Goal: Task Accomplishment & Management: Manage account settings

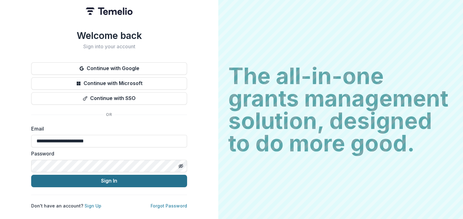
click at [115, 180] on button "Sign In" at bounding box center [109, 181] width 156 height 12
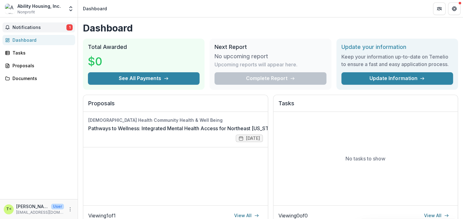
click at [28, 27] on span "Notifications" at bounding box center [39, 27] width 54 height 5
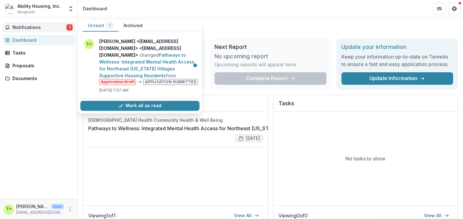
click at [25, 39] on div "Dashboard" at bounding box center [41, 40] width 58 height 7
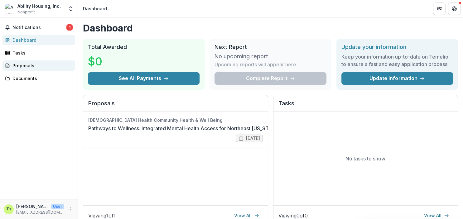
click at [23, 65] on div "Proposals" at bounding box center [41, 65] width 58 height 7
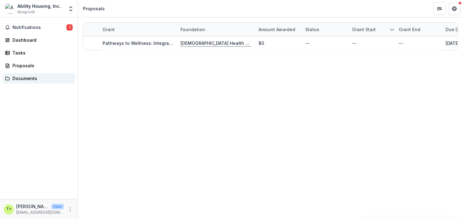
click at [22, 78] on div "Documents" at bounding box center [41, 78] width 58 height 7
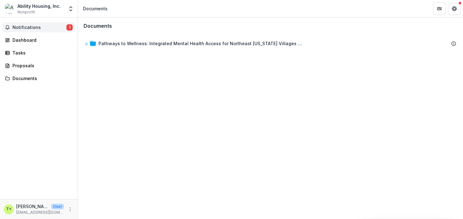
click at [27, 28] on span "Notifications" at bounding box center [39, 27] width 54 height 5
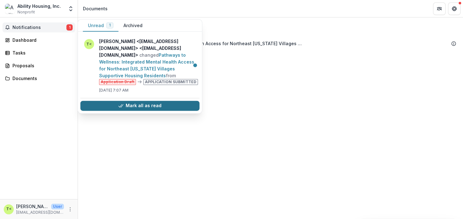
click at [133, 101] on button "Mark all as read" at bounding box center [140, 106] width 119 height 10
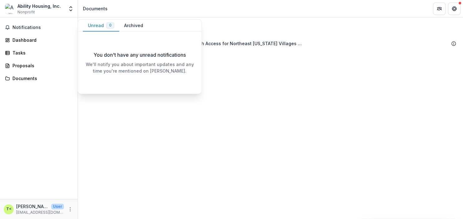
click at [63, 96] on div "Notifications Unread 0 Archived You don't have any unread notifications We'll n…" at bounding box center [39, 108] width 78 height 182
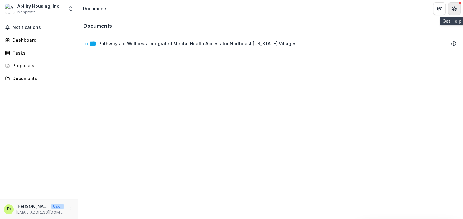
click at [456, 10] on icon "Get Help" at bounding box center [455, 9] width 1 height 1
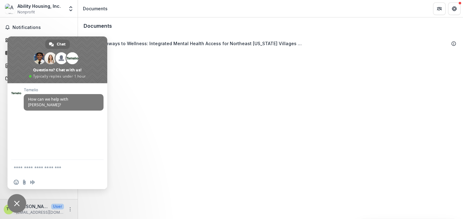
click at [19, 204] on span "Close chat" at bounding box center [17, 204] width 6 height 6
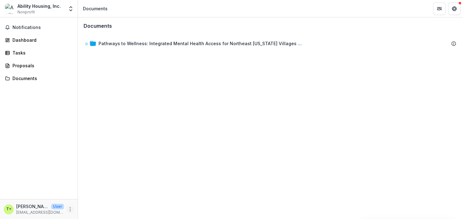
click at [71, 210] on icon "More" at bounding box center [70, 209] width 5 height 5
click at [95, 206] on button "Logout" at bounding box center [111, 207] width 67 height 10
